Goal: Task Accomplishment & Management: Use online tool/utility

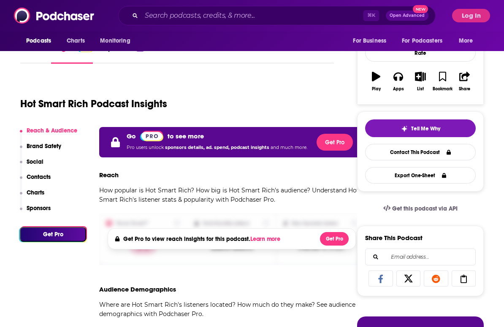
scroll to position [97, 0]
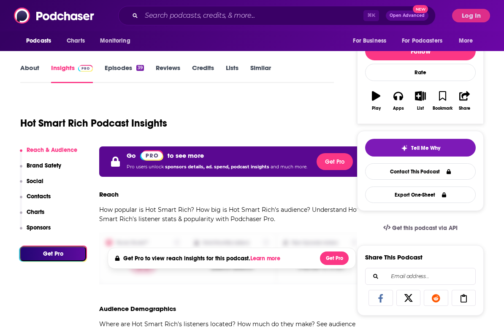
click at [465, 16] on button "Log In" at bounding box center [471, 16] width 38 height 14
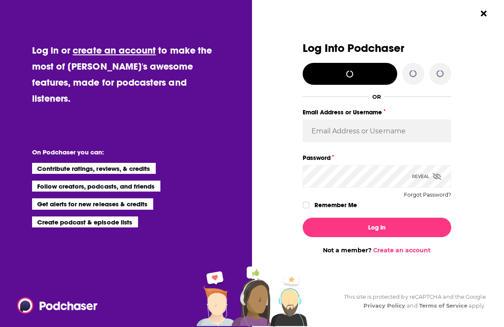
scroll to position [0, 0]
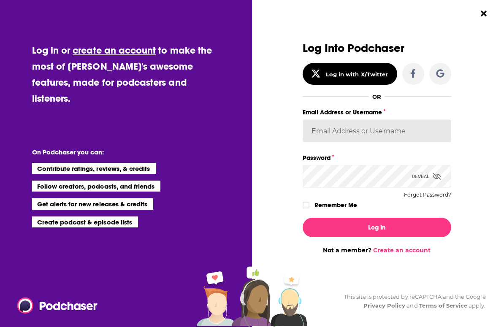
type input "[EMAIL_ADDRESS][DOMAIN_NAME]"
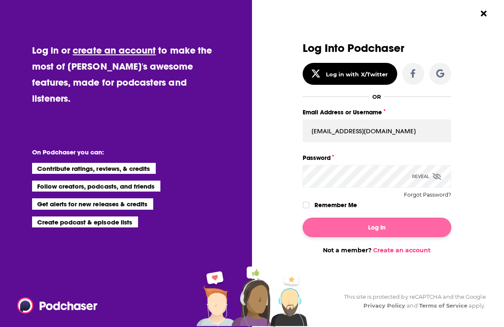
click at [377, 229] on button "Log In" at bounding box center [377, 227] width 149 height 19
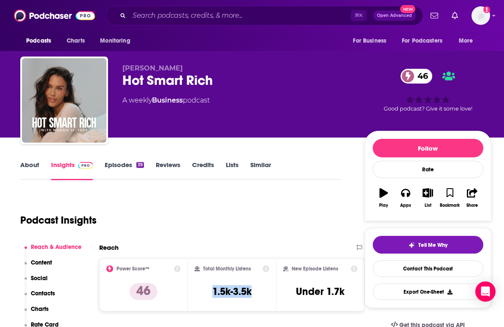
drag, startPoint x: 255, startPoint y: 295, endPoint x: 206, endPoint y: 295, distance: 49.0
click at [206, 295] on div "Total Monthly Listens 1.5k-3.5k" at bounding box center [232, 284] width 75 height 39
copy h3 "1.5k-3.5k"
click at [254, 264] on div "Total Monthly Listens 1.5k-3.5k" at bounding box center [232, 284] width 89 height 53
drag, startPoint x: 254, startPoint y: 264, endPoint x: 246, endPoint y: 270, distance: 9.6
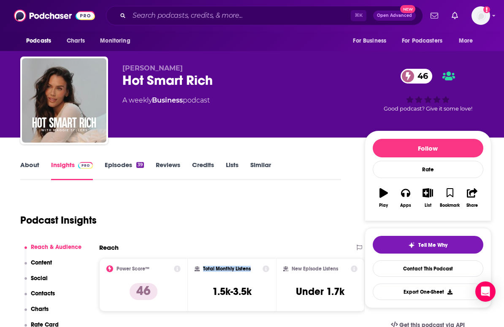
click at [246, 270] on div "Total Monthly Listens 1.5k-3.5k" at bounding box center [232, 284] width 89 height 53
copy h2 "Total Monthly Listens"
